Goal: Communication & Community: Share content

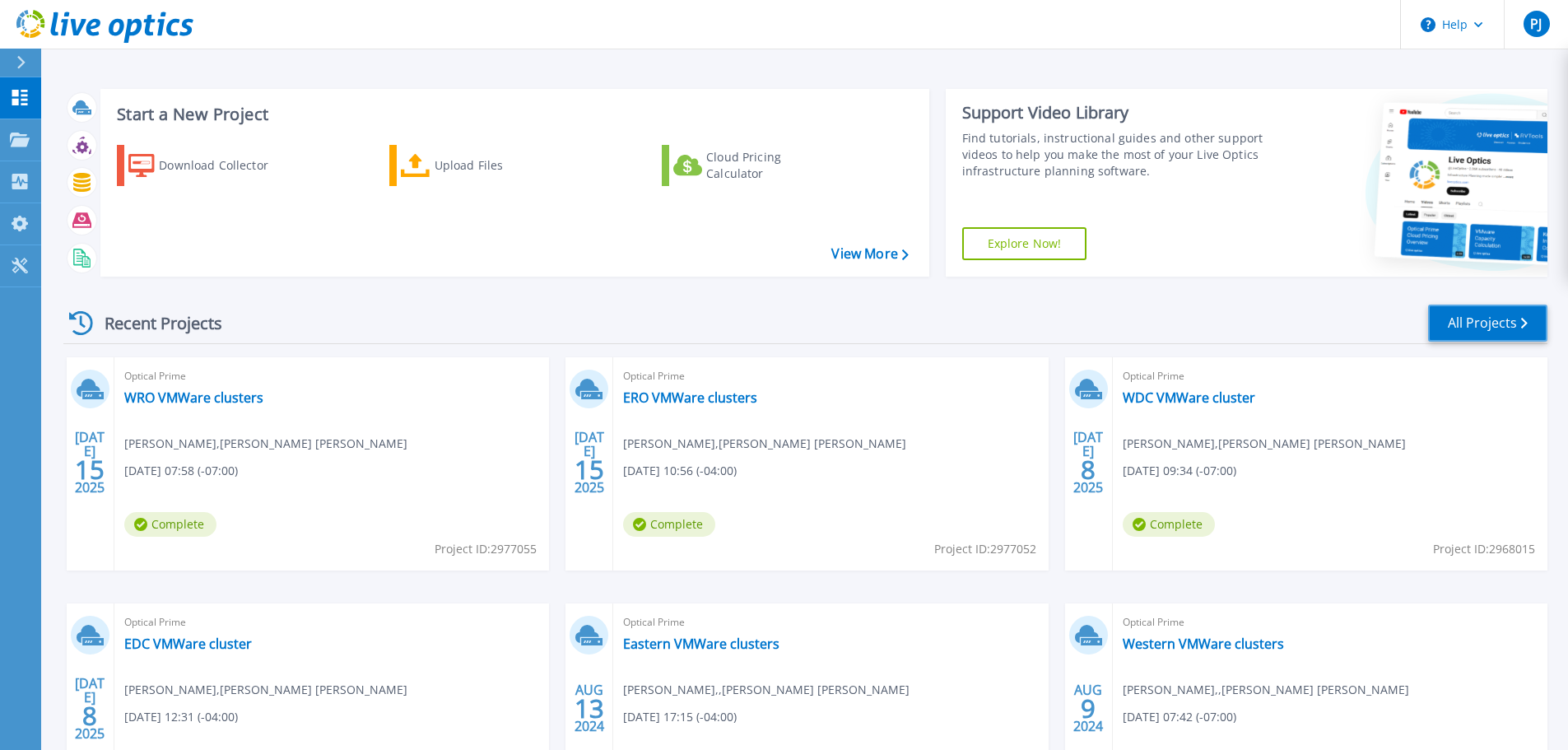
click at [1456, 319] on link "All Projects" at bounding box center [1488, 323] width 119 height 37
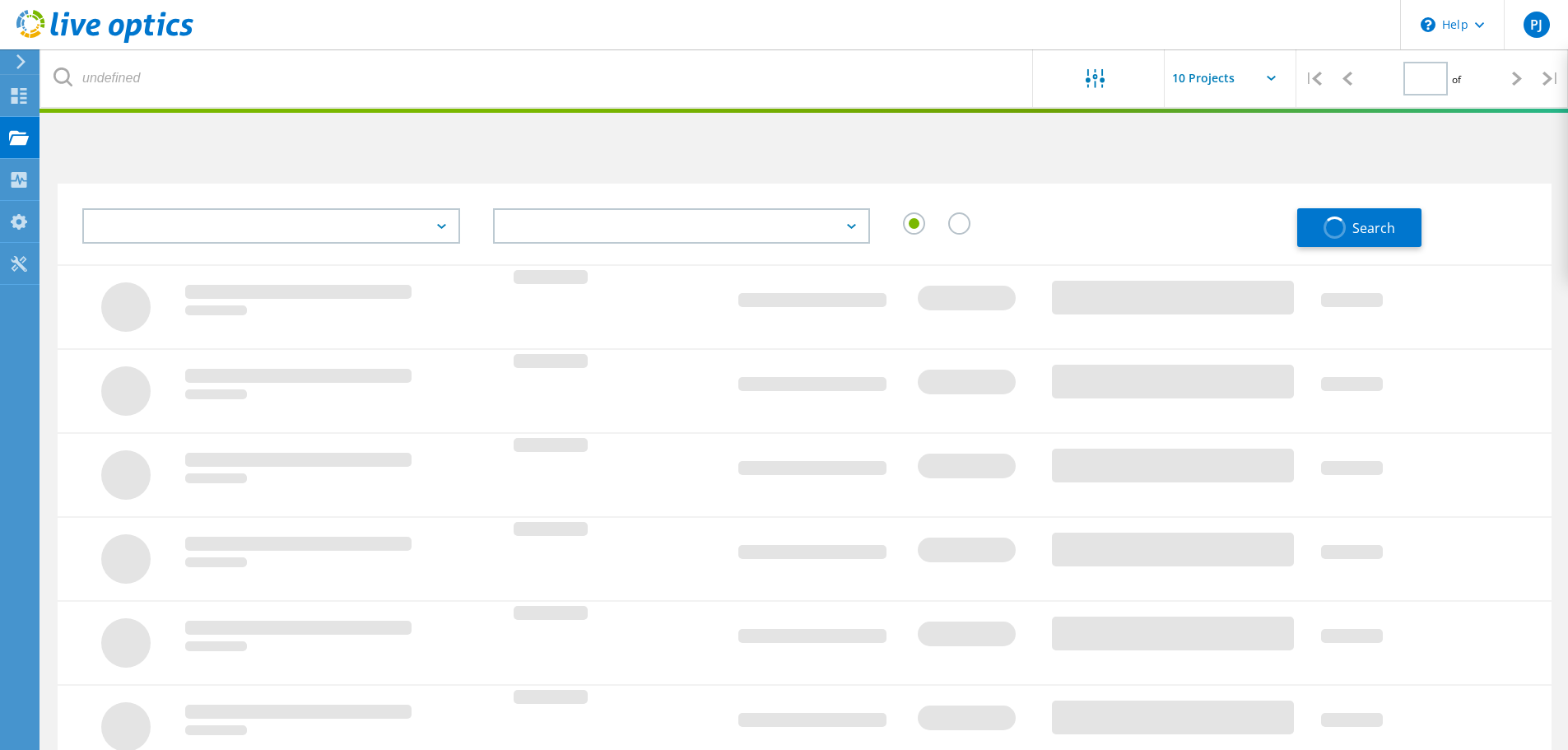
type input "1"
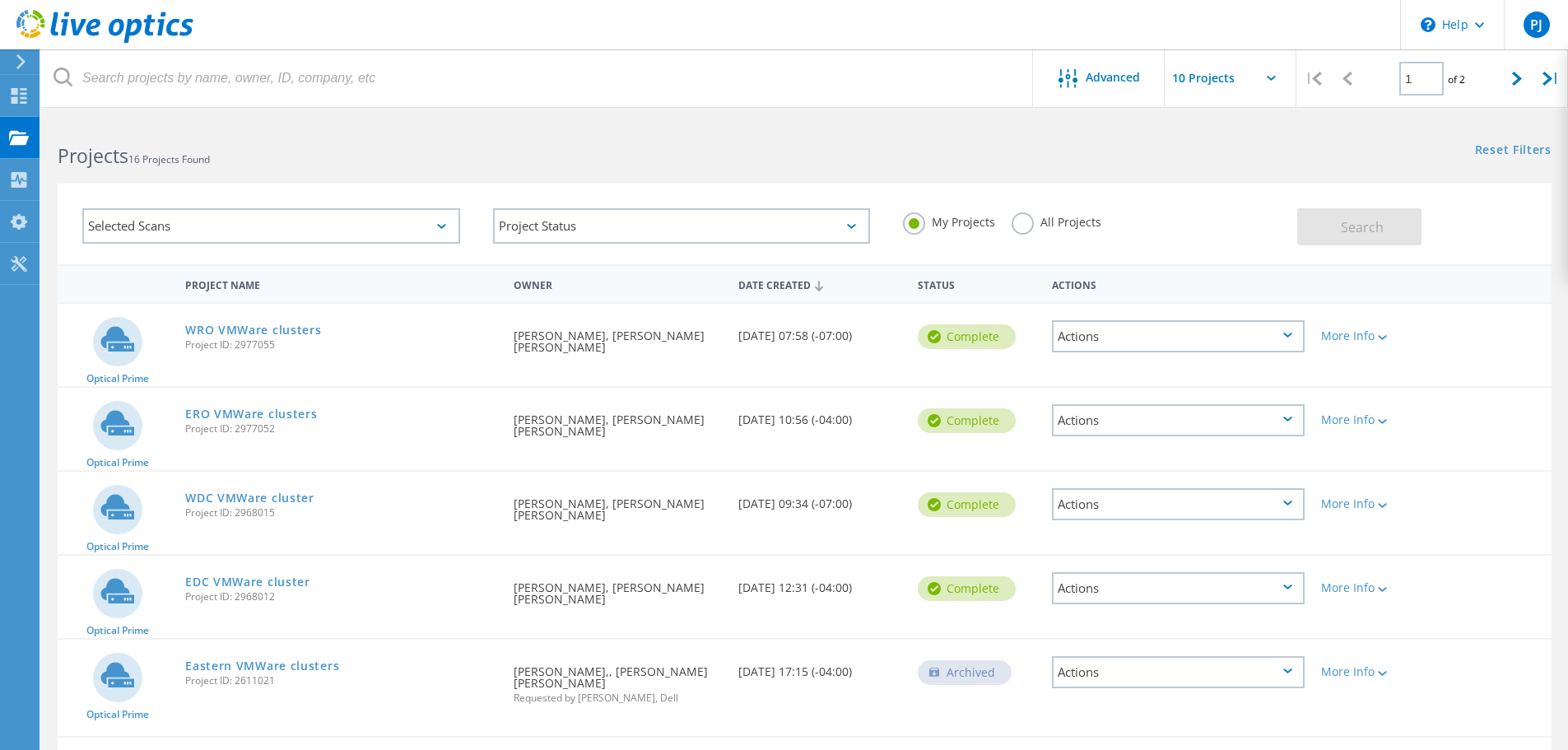
click at [1287, 329] on div "Actions" at bounding box center [1179, 337] width 253 height 32
click at [20, 97] on icon at bounding box center [19, 96] width 20 height 16
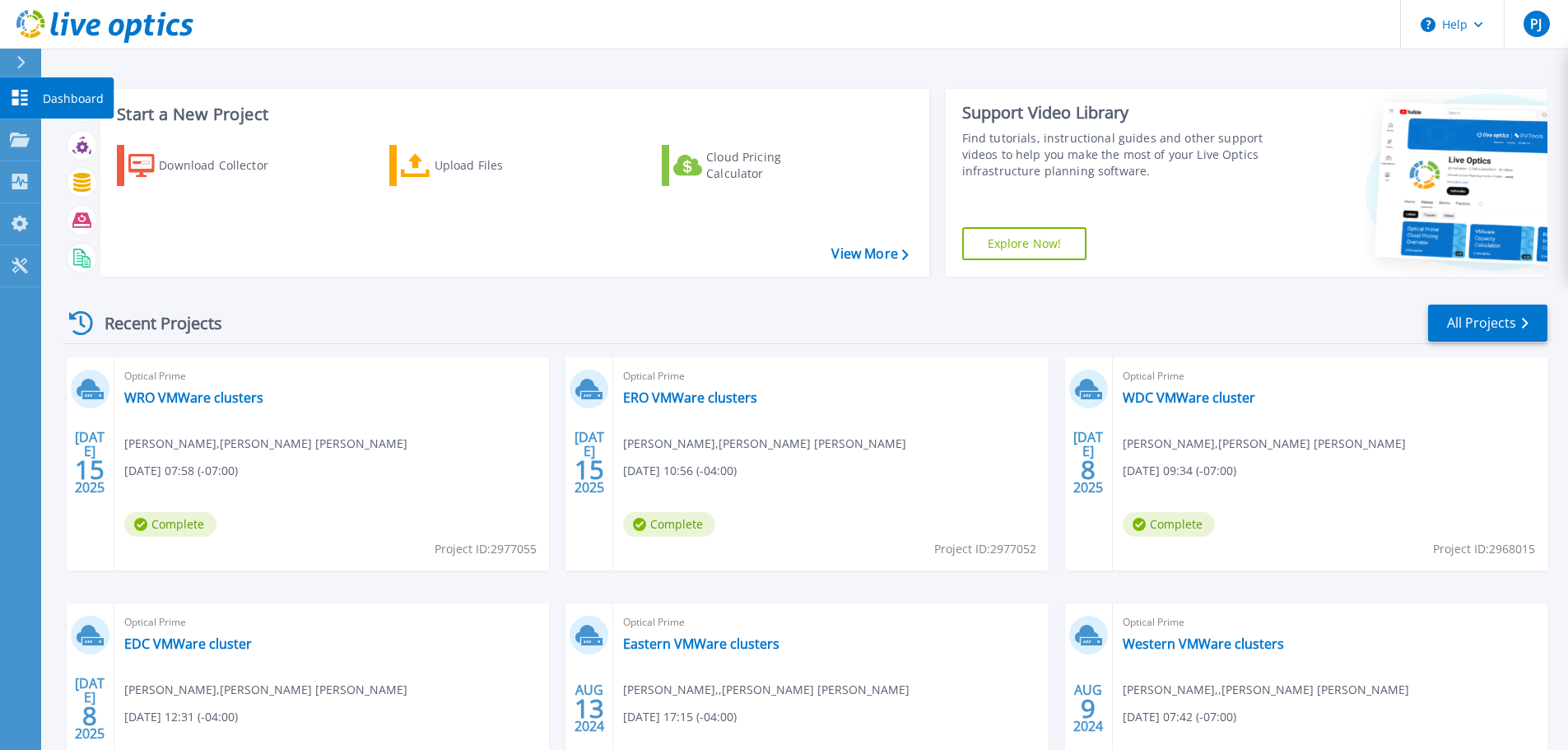
click at [21, 96] on icon at bounding box center [20, 98] width 20 height 16
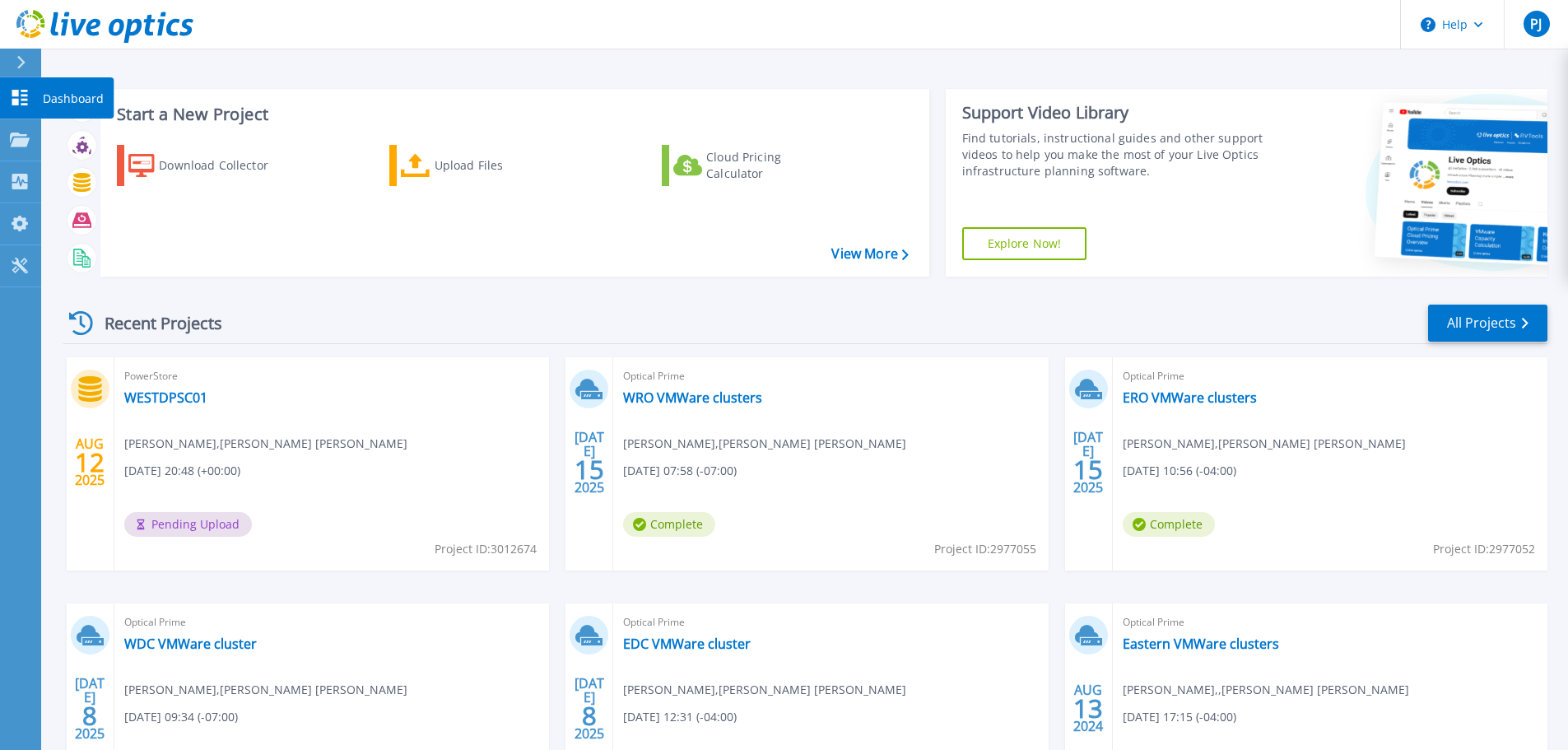
click at [23, 95] on icon at bounding box center [20, 98] width 16 height 16
click at [155, 399] on link "WESTDPSC01" at bounding box center [166, 397] width 84 height 17
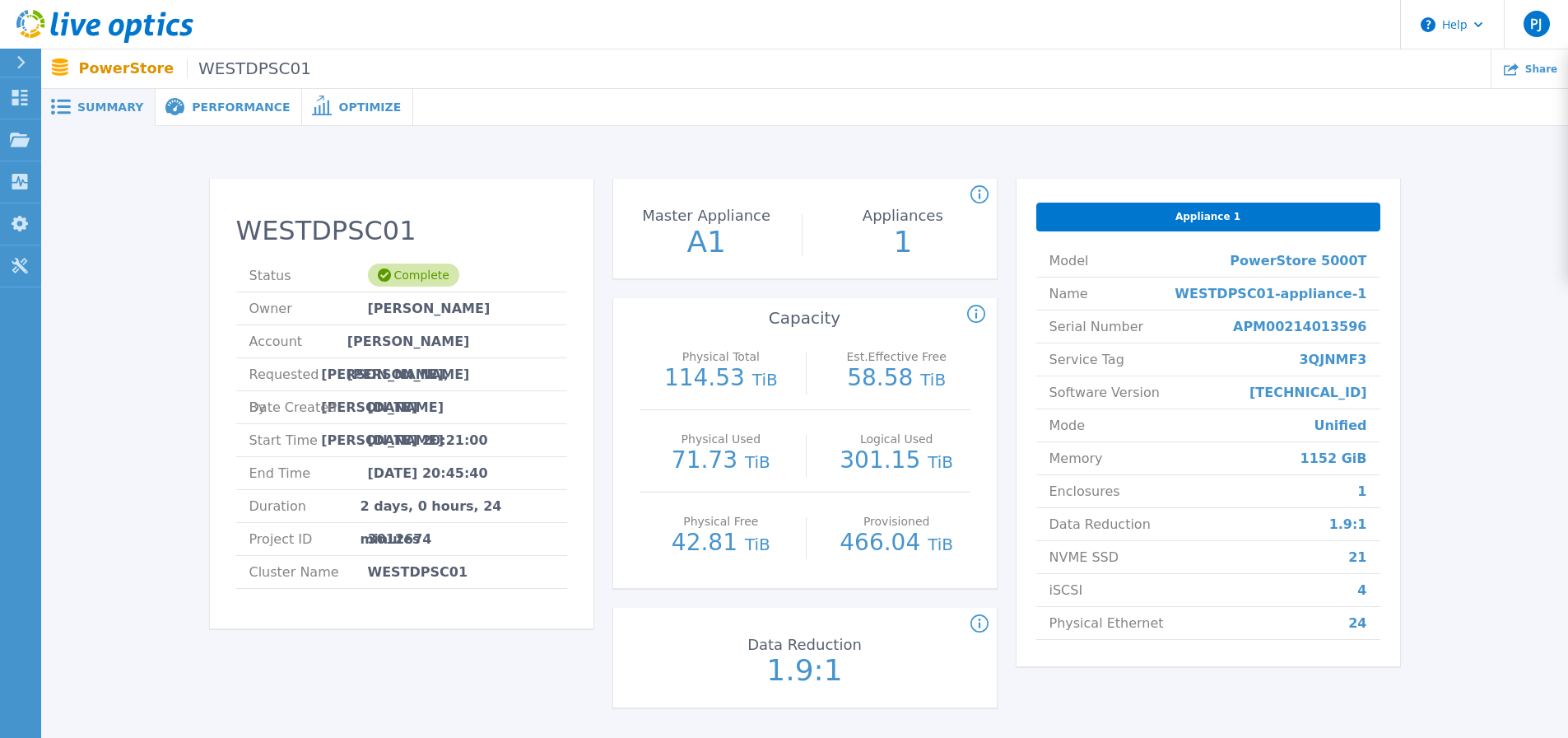
click at [200, 104] on span "Performance" at bounding box center [241, 108] width 98 height 12
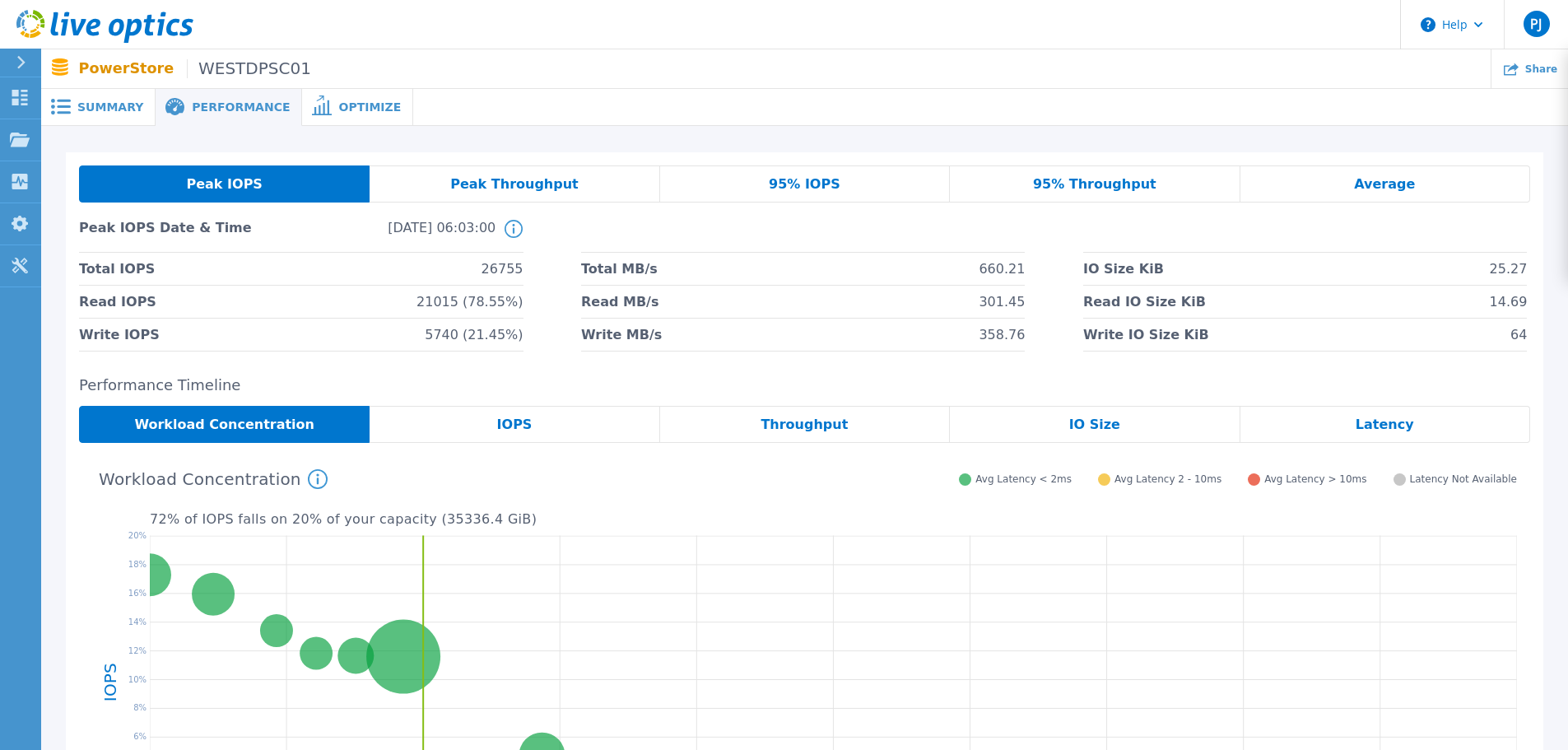
click at [338, 103] on span "Optimize" at bounding box center [369, 108] width 63 height 12
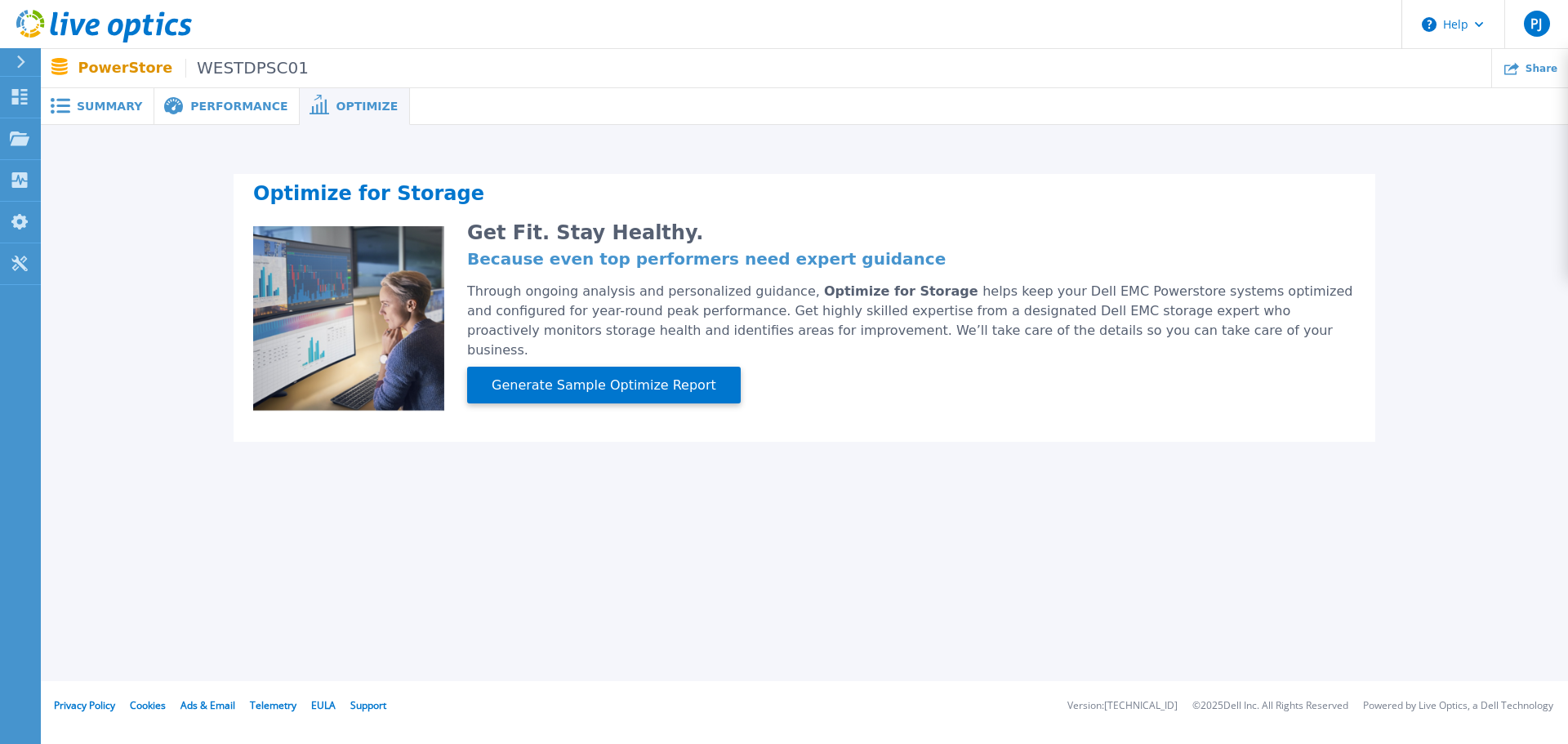
click at [90, 102] on span "Summary" at bounding box center [110, 107] width 65 height 12
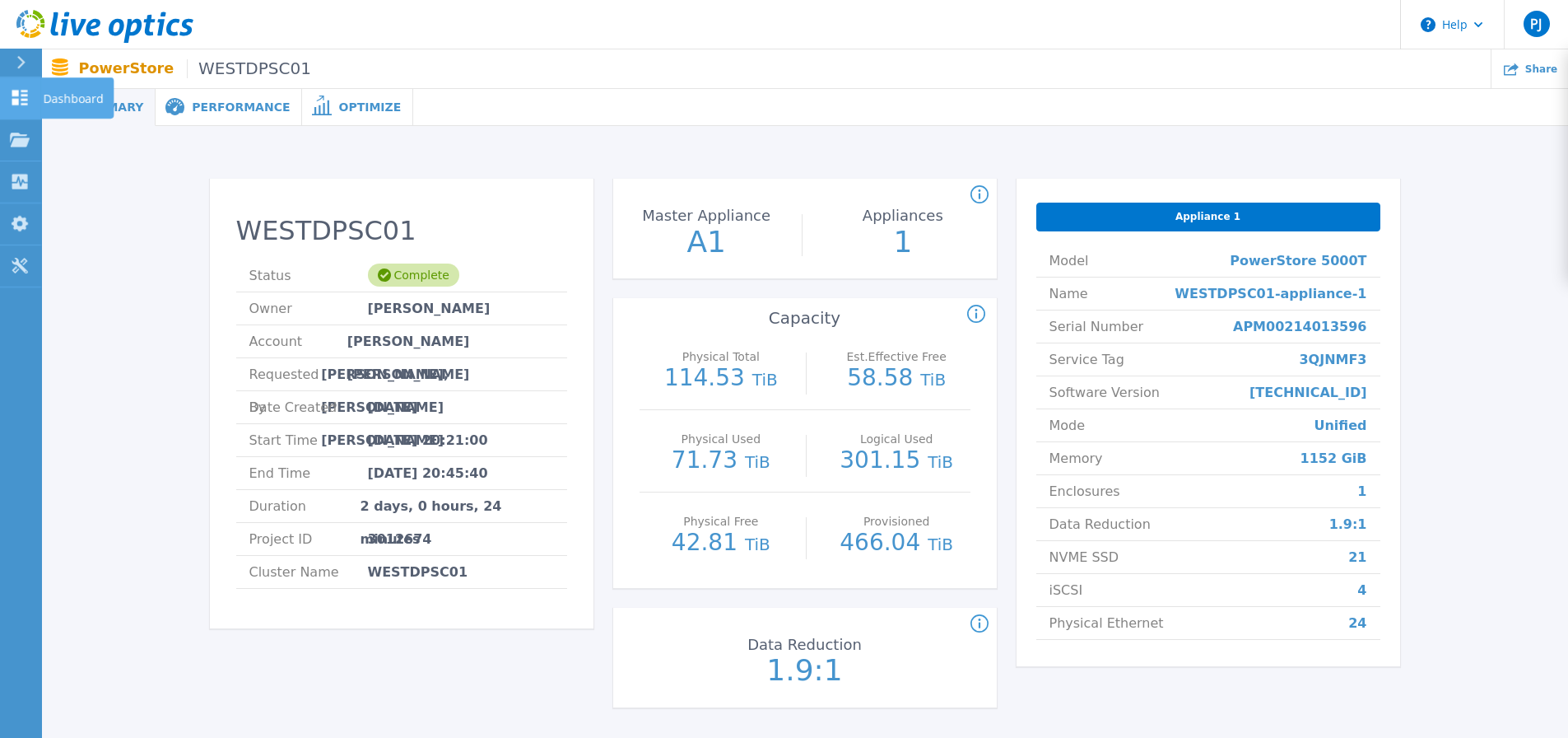
click at [21, 97] on icon at bounding box center [20, 98] width 16 height 16
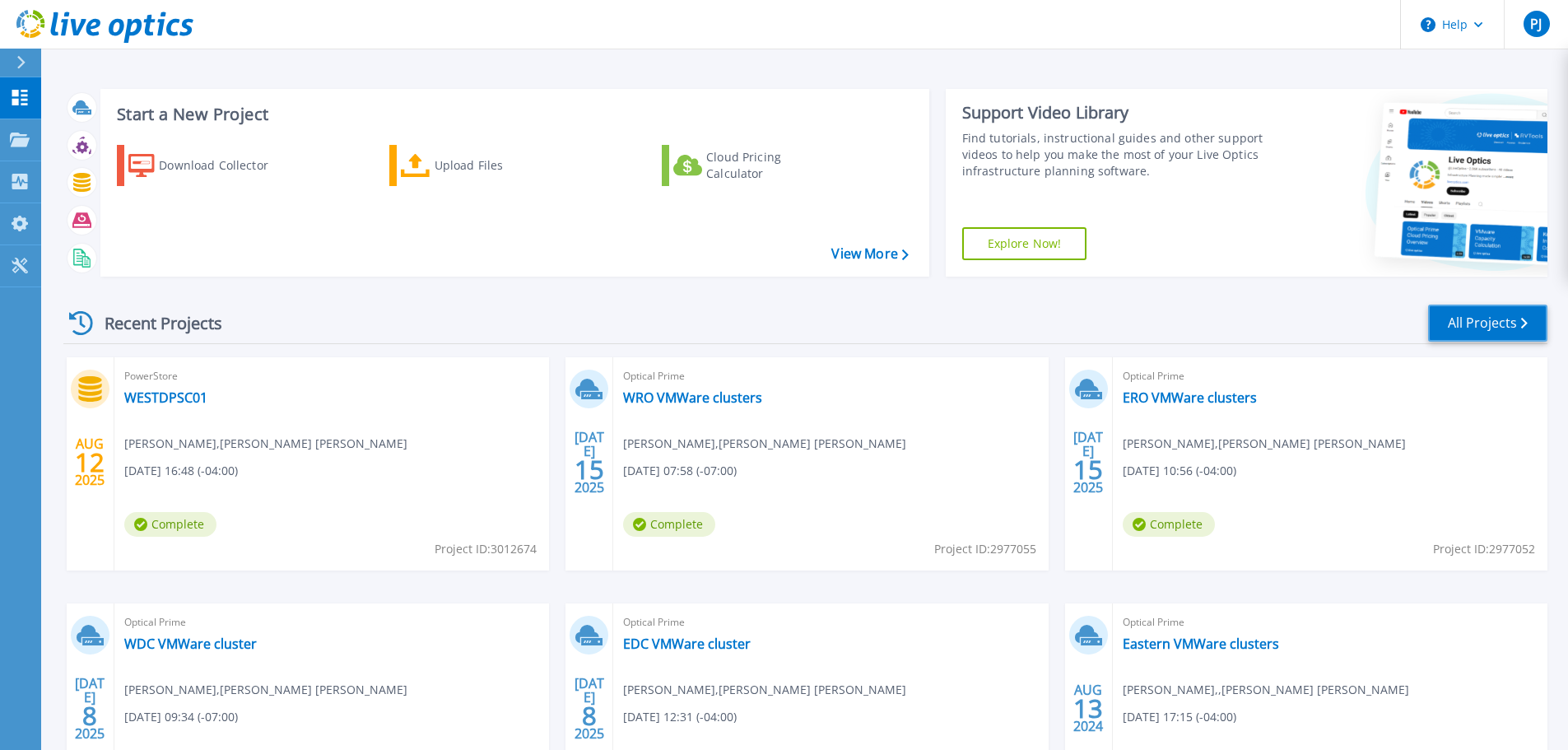
click at [1459, 312] on link "All Projects" at bounding box center [1488, 323] width 119 height 37
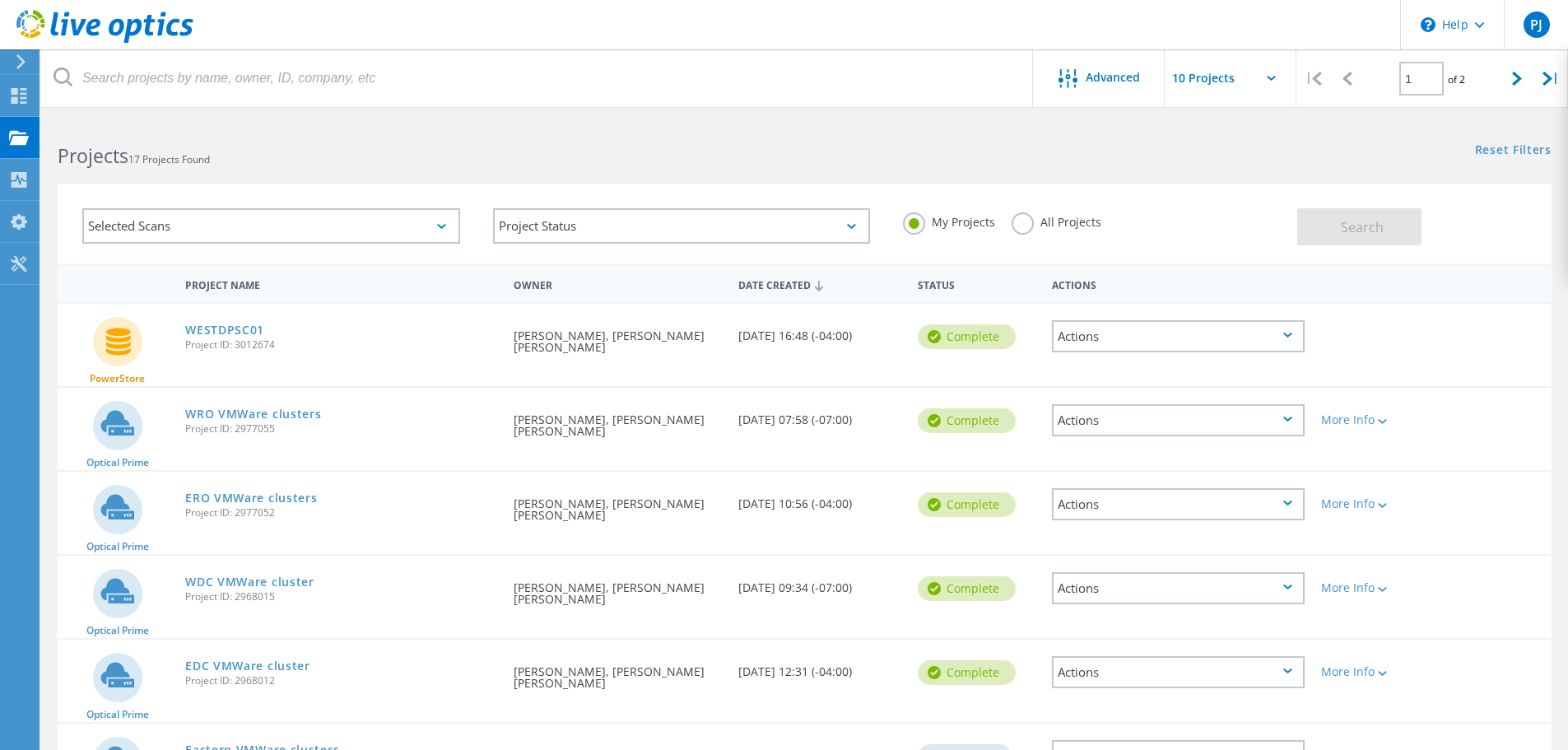
click at [1100, 672] on div "Actions" at bounding box center [1179, 672] width 253 height 32
click at [1099, 684] on div "Share" at bounding box center [1178, 686] width 250 height 26
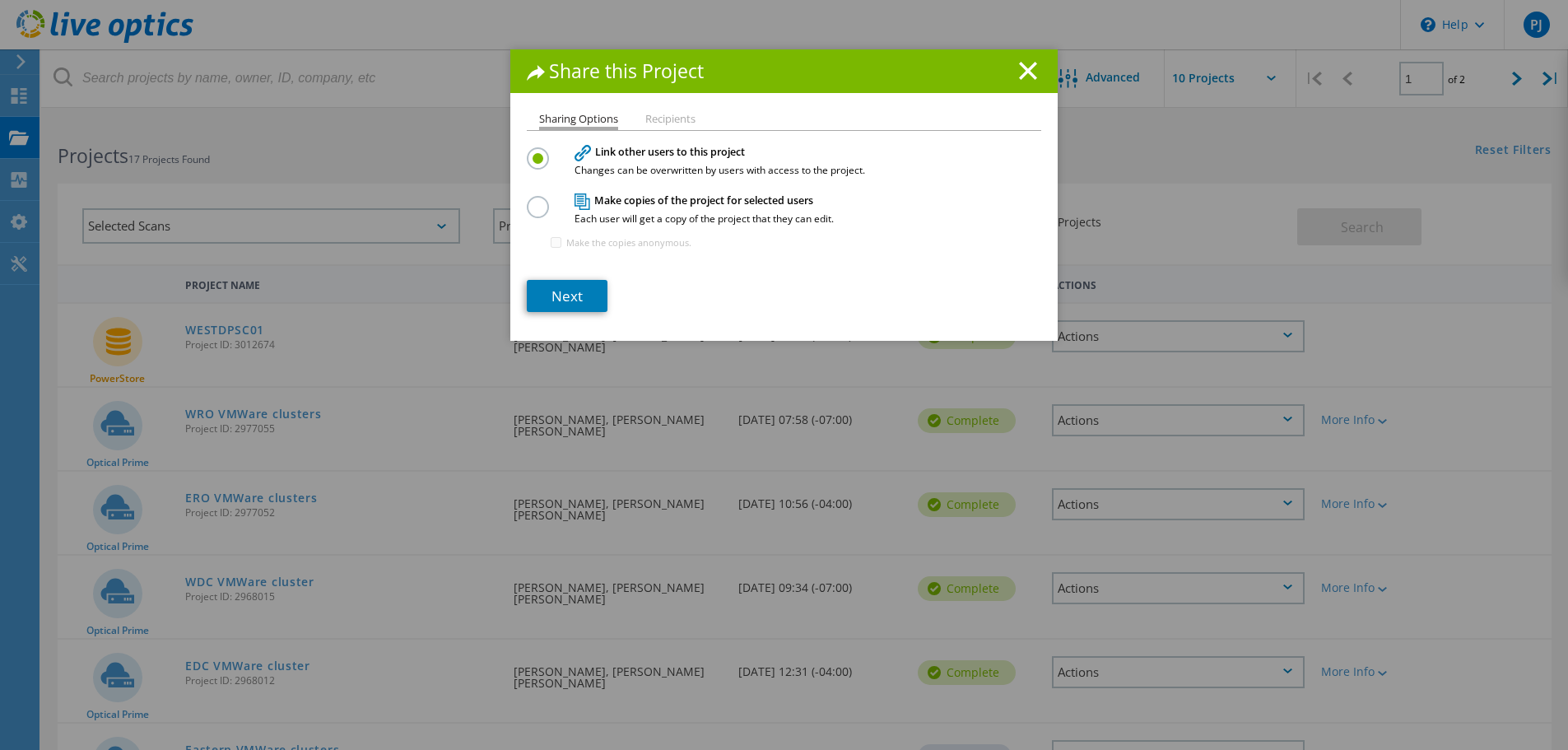
click at [532, 200] on label at bounding box center [541, 198] width 29 height 4
click at [0, 0] on input "radio" at bounding box center [0, 0] width 0 height 0
click at [561, 294] on link "Next" at bounding box center [566, 296] width 81 height 32
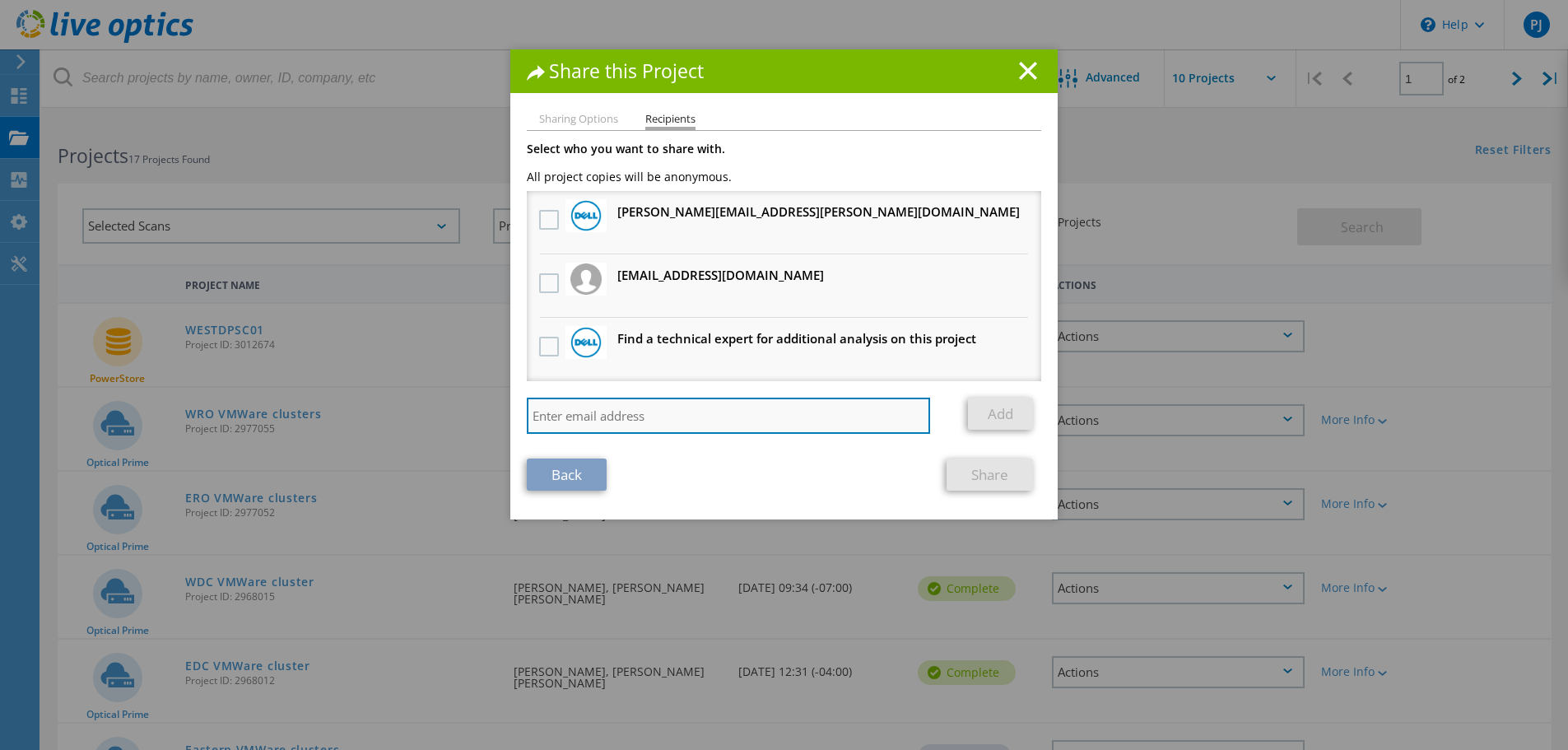
click at [592, 417] on input "search" at bounding box center [728, 415] width 403 height 36
paste input "Navaid Farooqui <Navaid.Farooqui@rci.rogers.com"
type input "Navaid.Farooqui@rci.rogers.com"
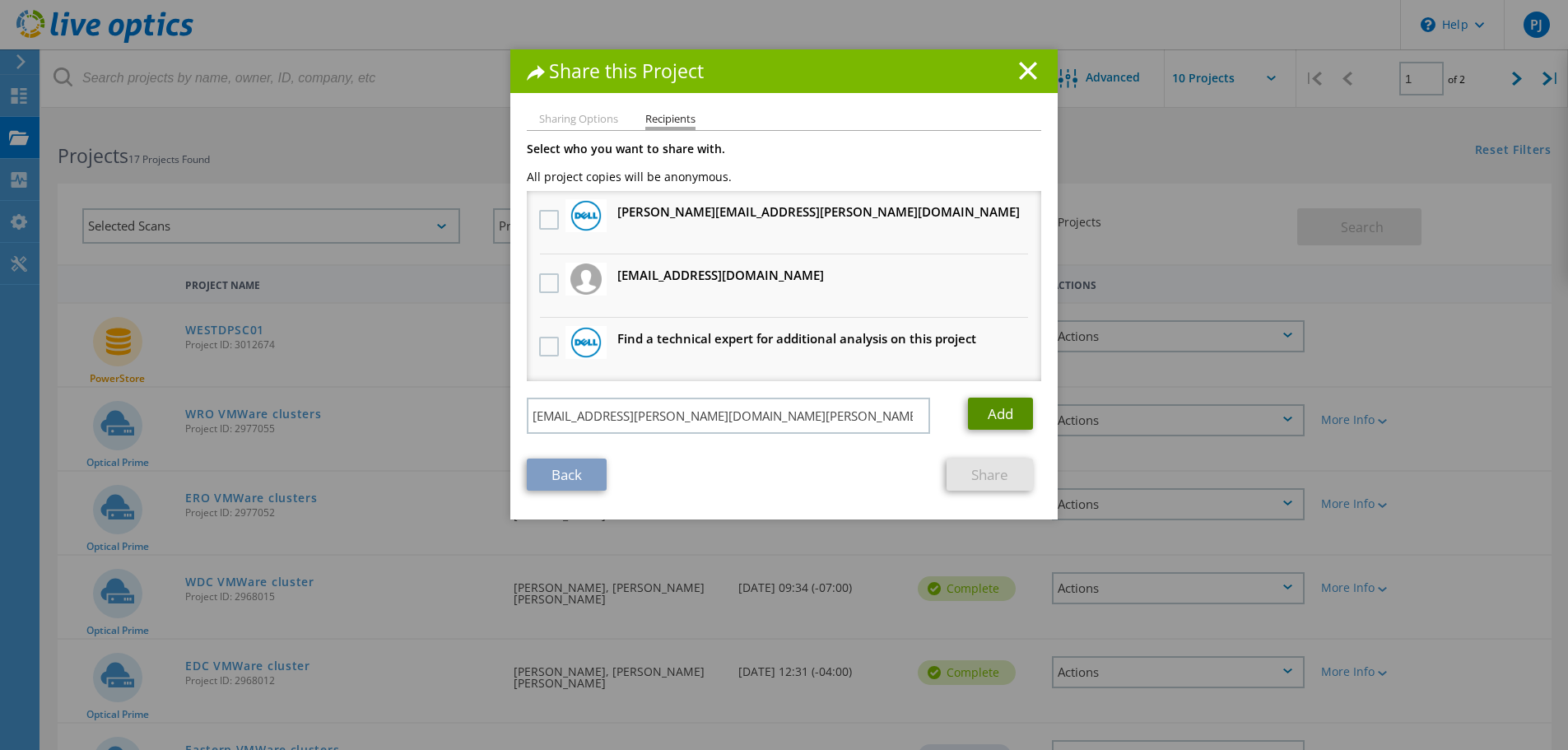
click at [987, 411] on link "Add" at bounding box center [1000, 413] width 65 height 32
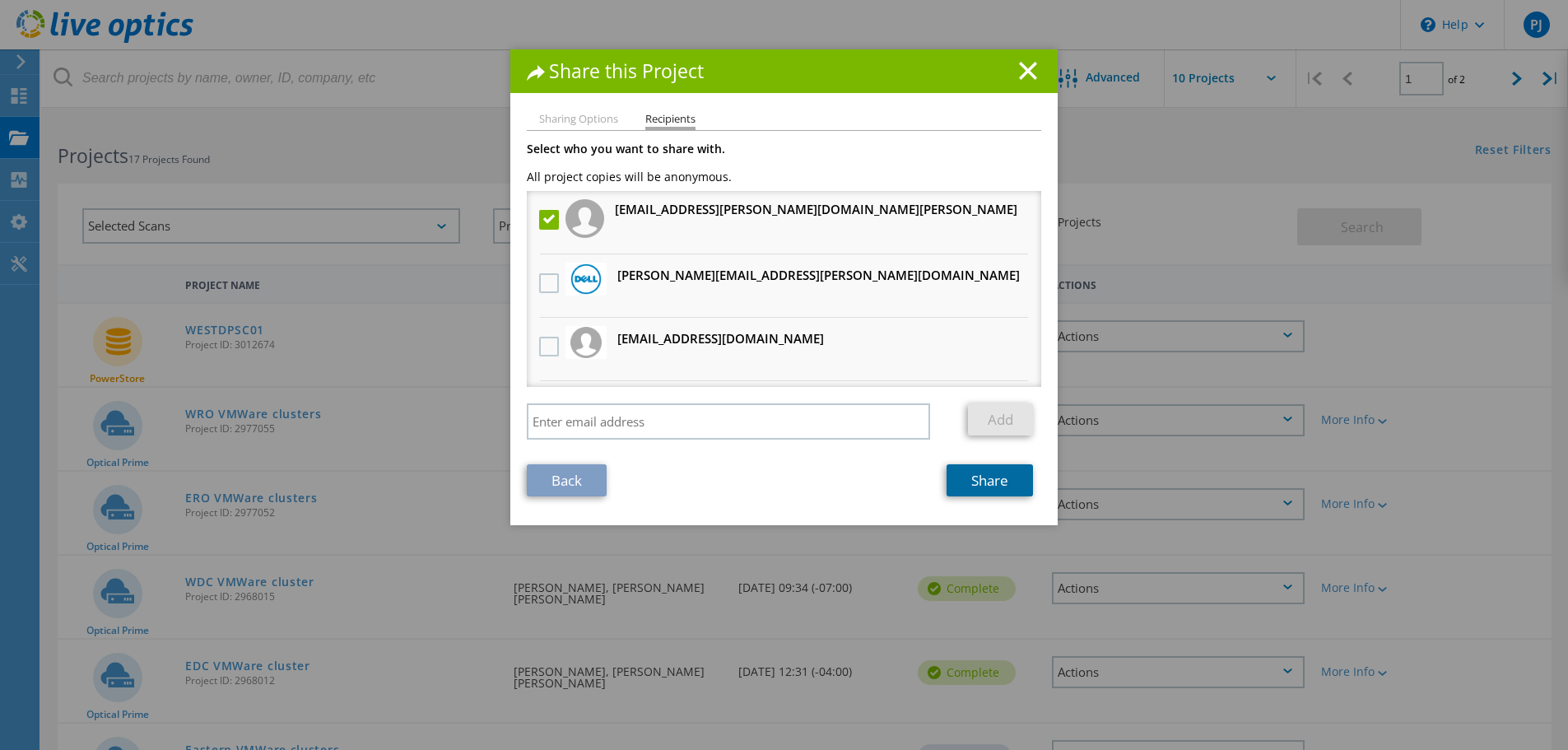
click at [977, 477] on link "Share" at bounding box center [990, 480] width 87 height 32
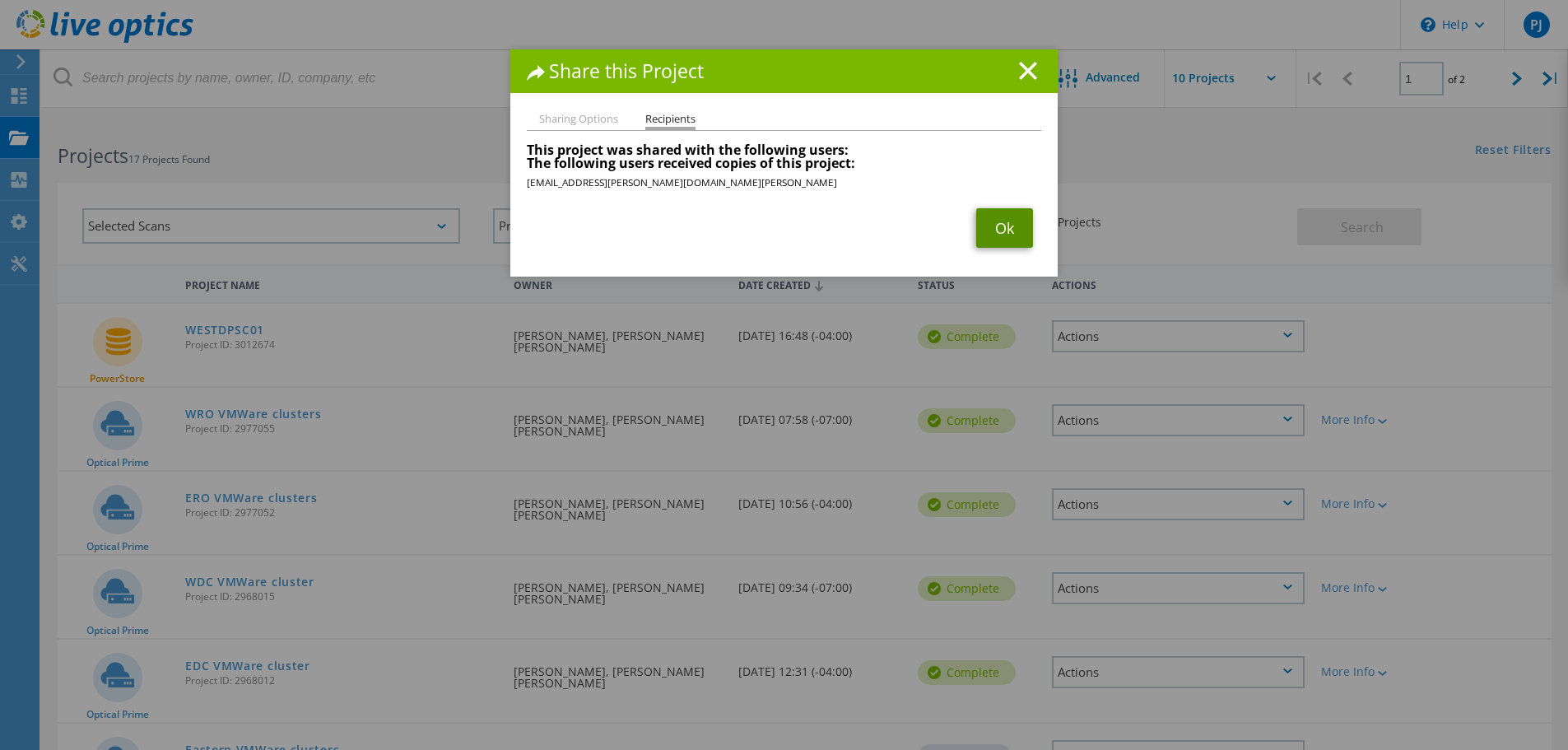
click at [1001, 226] on link "Ok" at bounding box center [1005, 228] width 57 height 40
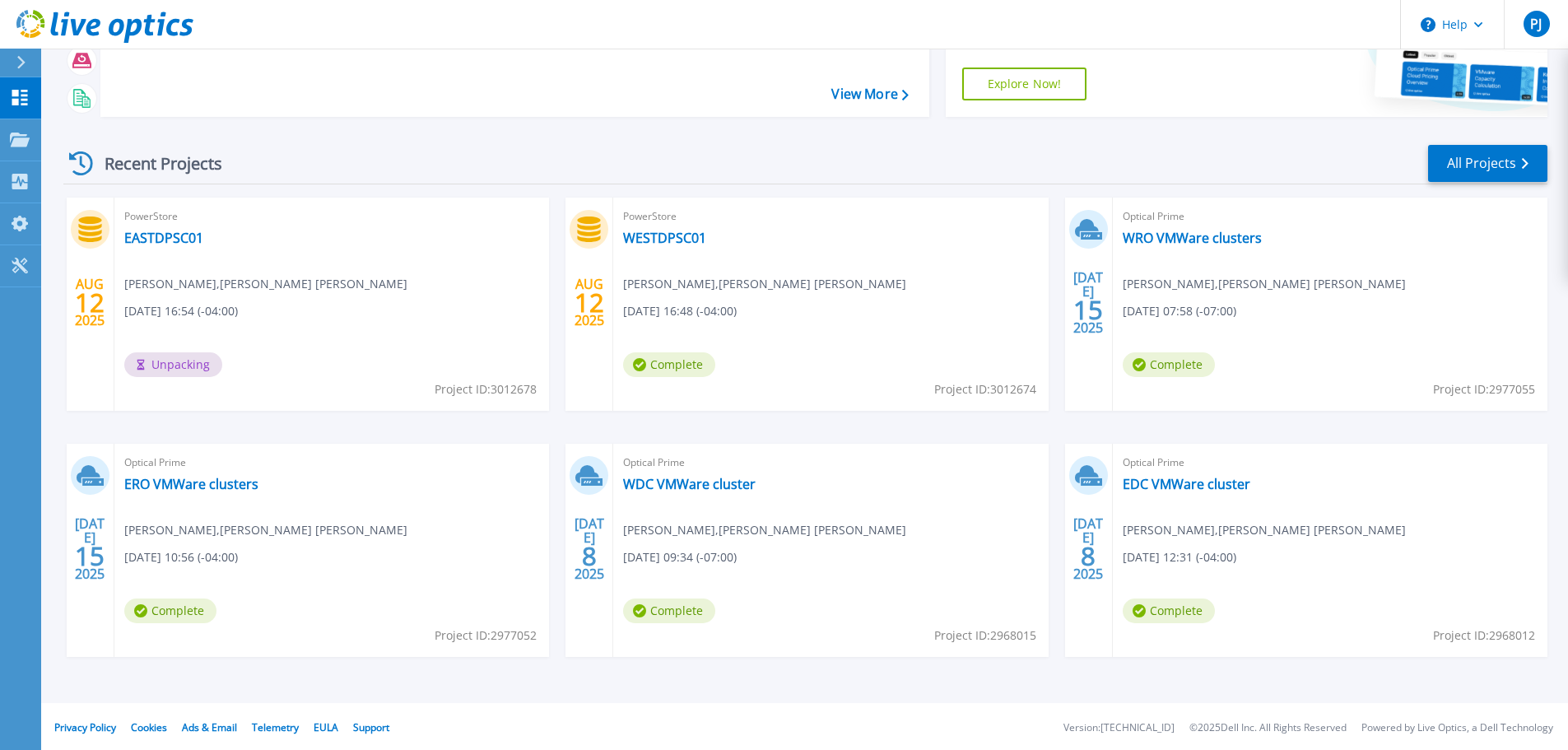
scroll to position [162, 0]
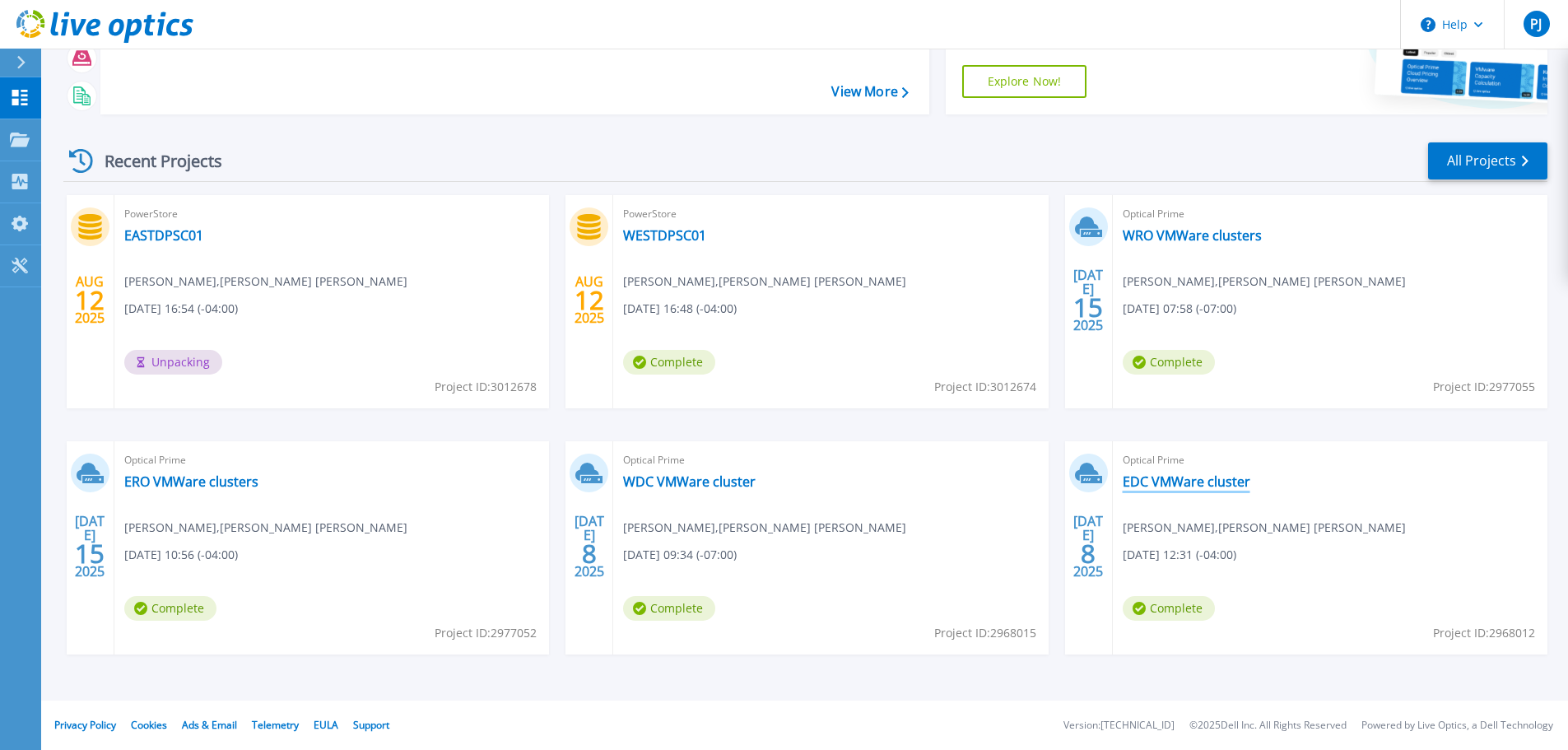
click at [1158, 480] on link "EDC VMWare cluster" at bounding box center [1187, 481] width 127 height 17
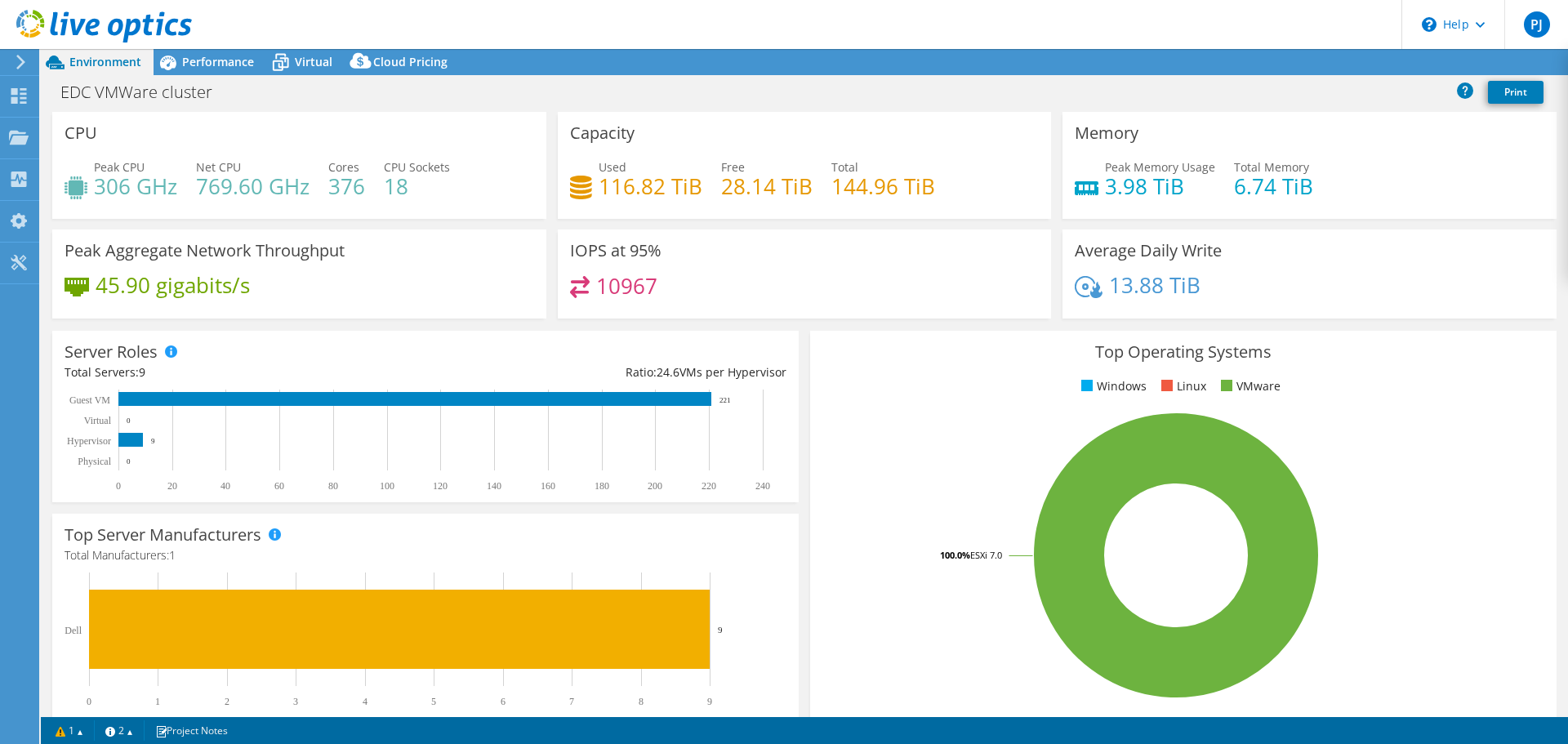
select select "USD"
